Goal: Find specific page/section: Find specific page/section

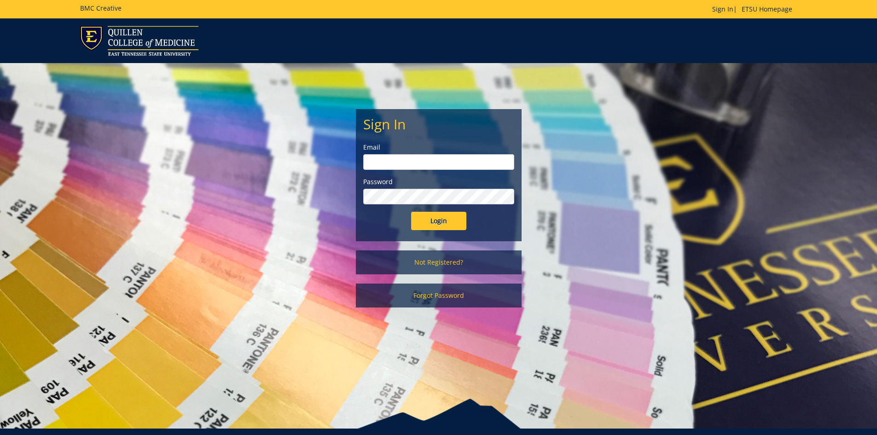
type input "[PERSON_NAME][EMAIL_ADDRESS][DOMAIN_NAME]"
click at [445, 222] on input "Login" at bounding box center [438, 221] width 55 height 18
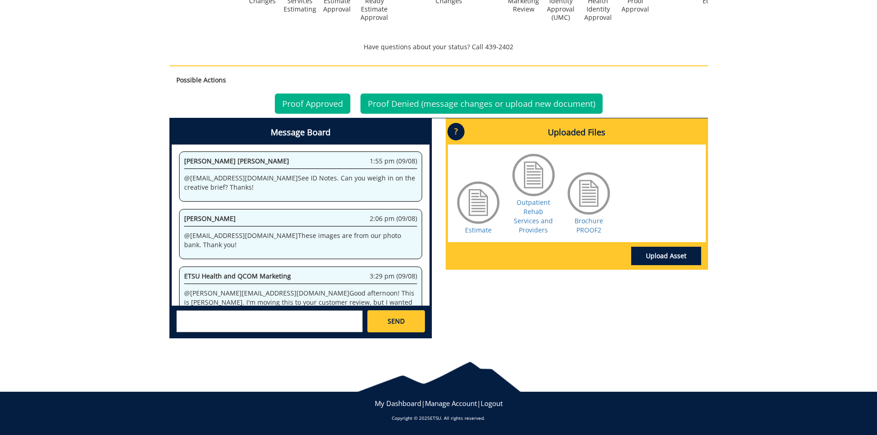
scroll to position [590, 0]
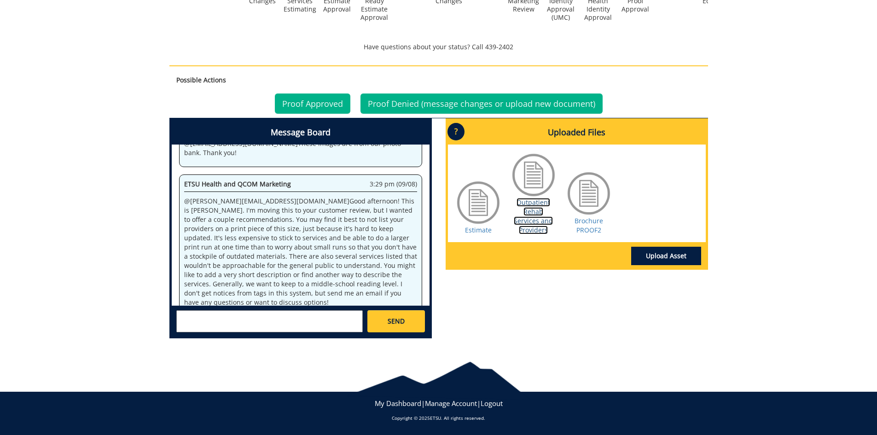
click at [539, 208] on link "Outpatient Rehab Services and Providers" at bounding box center [533, 216] width 39 height 36
click at [585, 216] on link "Brochure PROOF2" at bounding box center [588, 225] width 29 height 18
click at [595, 216] on link "Brochure PROOF2" at bounding box center [588, 225] width 29 height 18
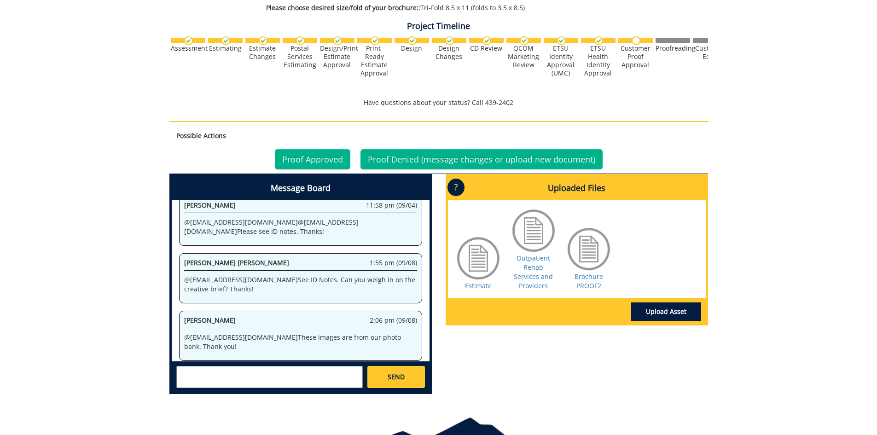
scroll to position [590, 0]
